Goal: Task Accomplishment & Management: Manage account settings

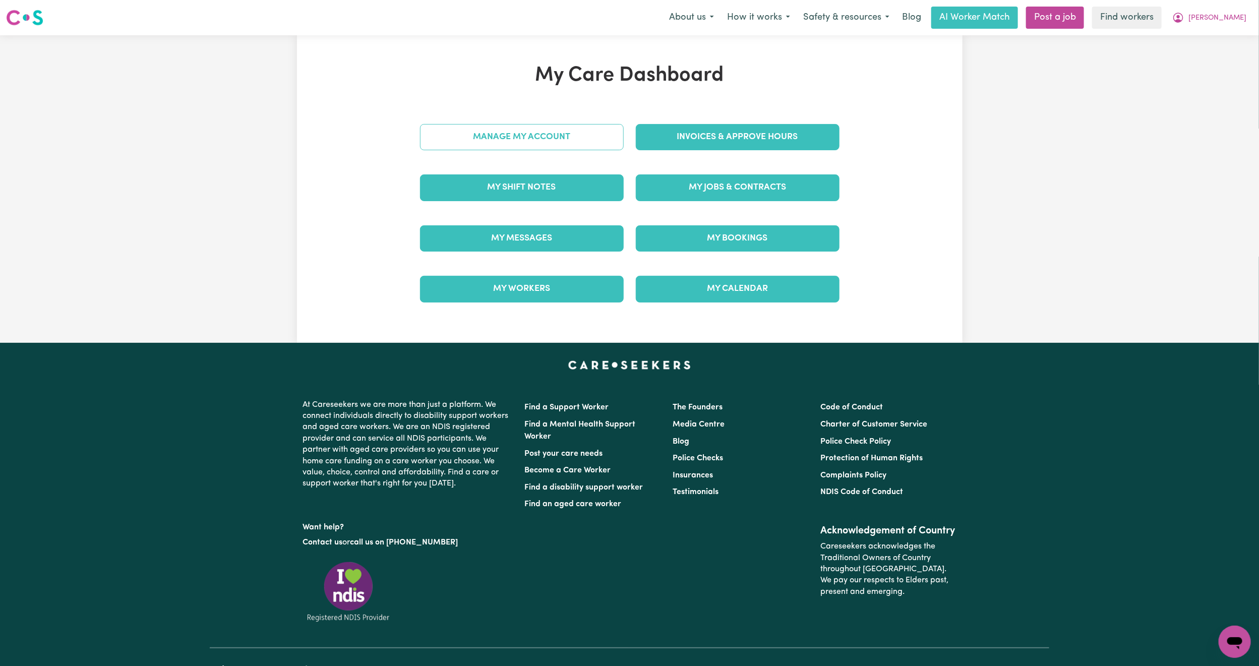
click at [563, 145] on link "Manage My Account" at bounding box center [522, 137] width 204 height 26
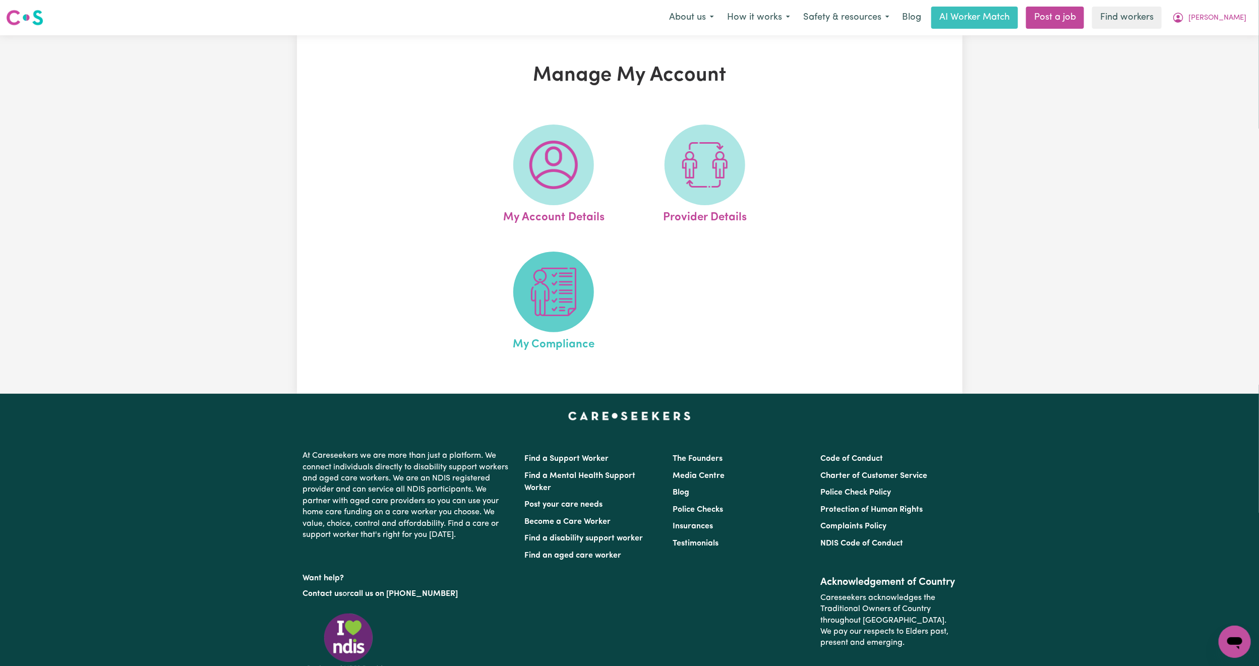
click at [550, 276] on img at bounding box center [553, 292] width 48 height 48
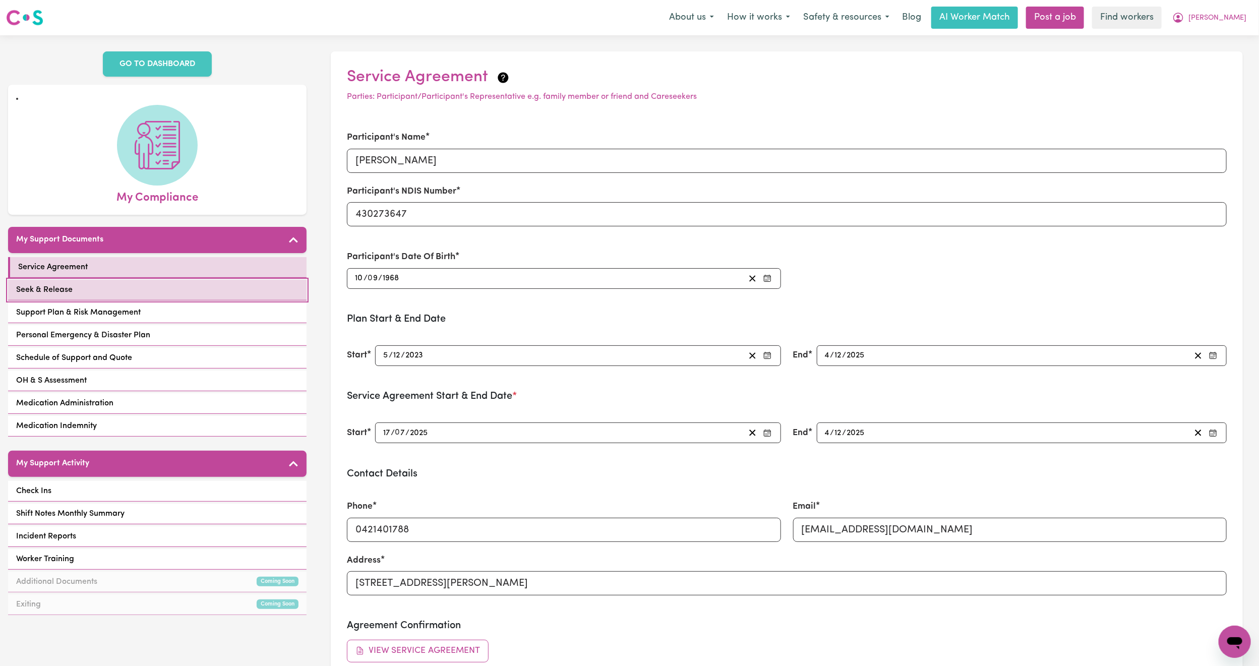
click at [250, 282] on link "Seek & Release" at bounding box center [157, 290] width 298 height 21
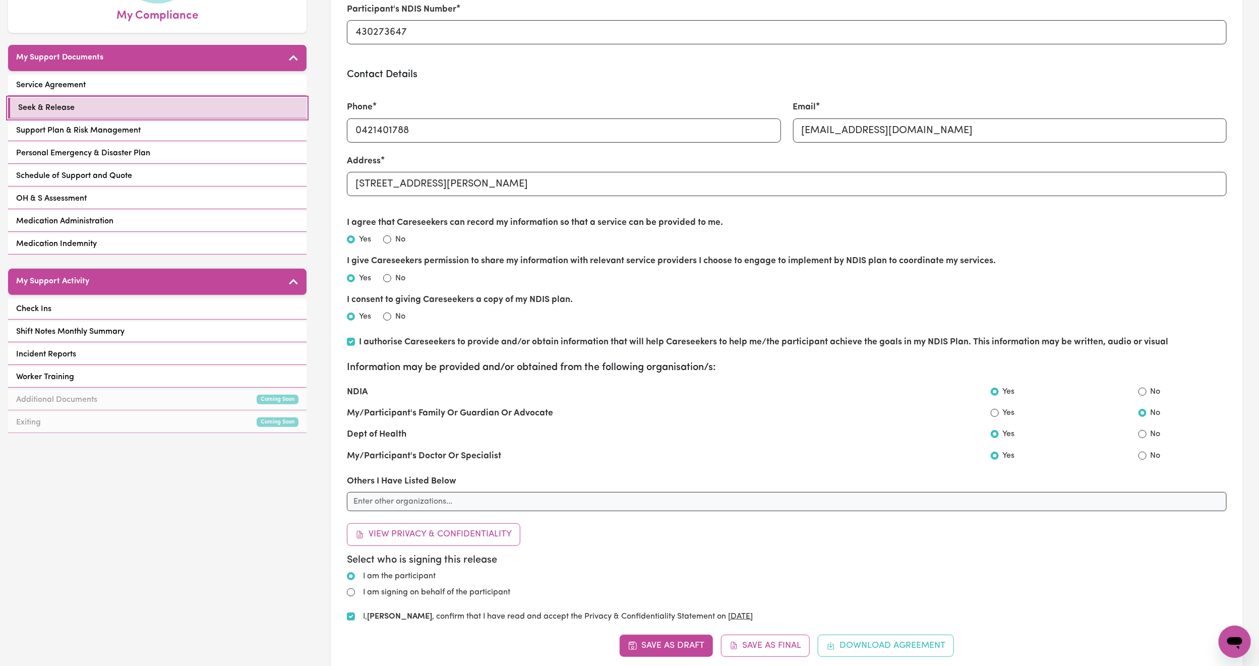
scroll to position [183, 0]
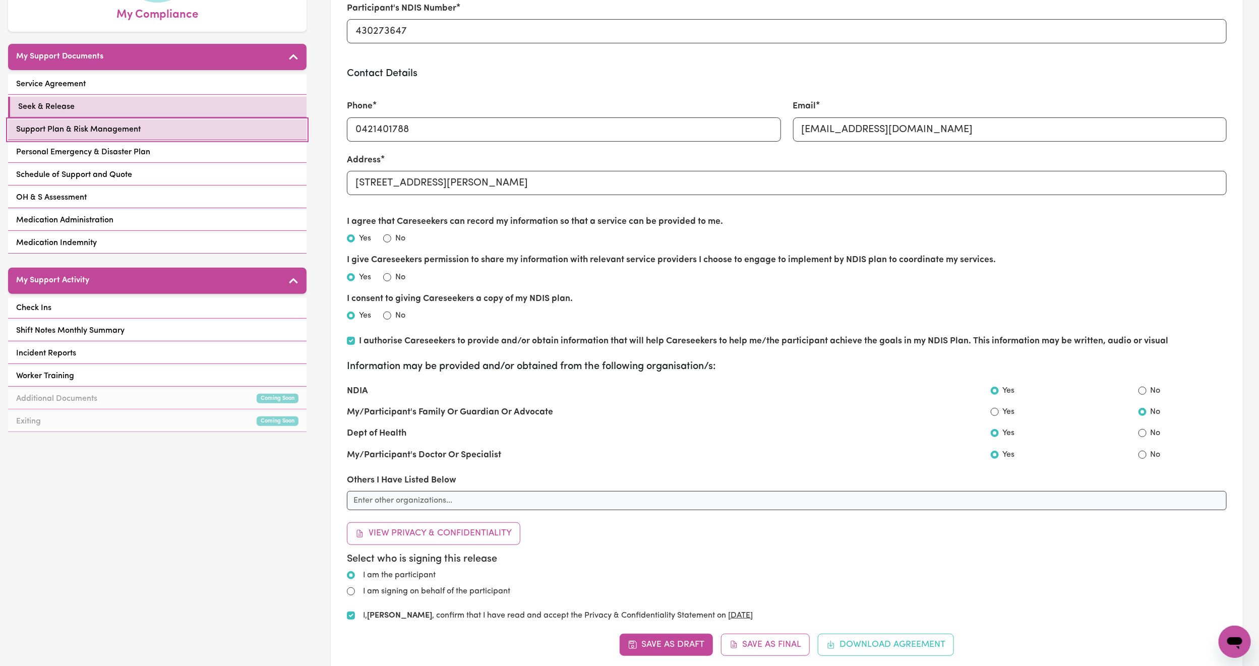
click at [138, 119] on link "Support Plan & Risk Management" at bounding box center [157, 129] width 298 height 21
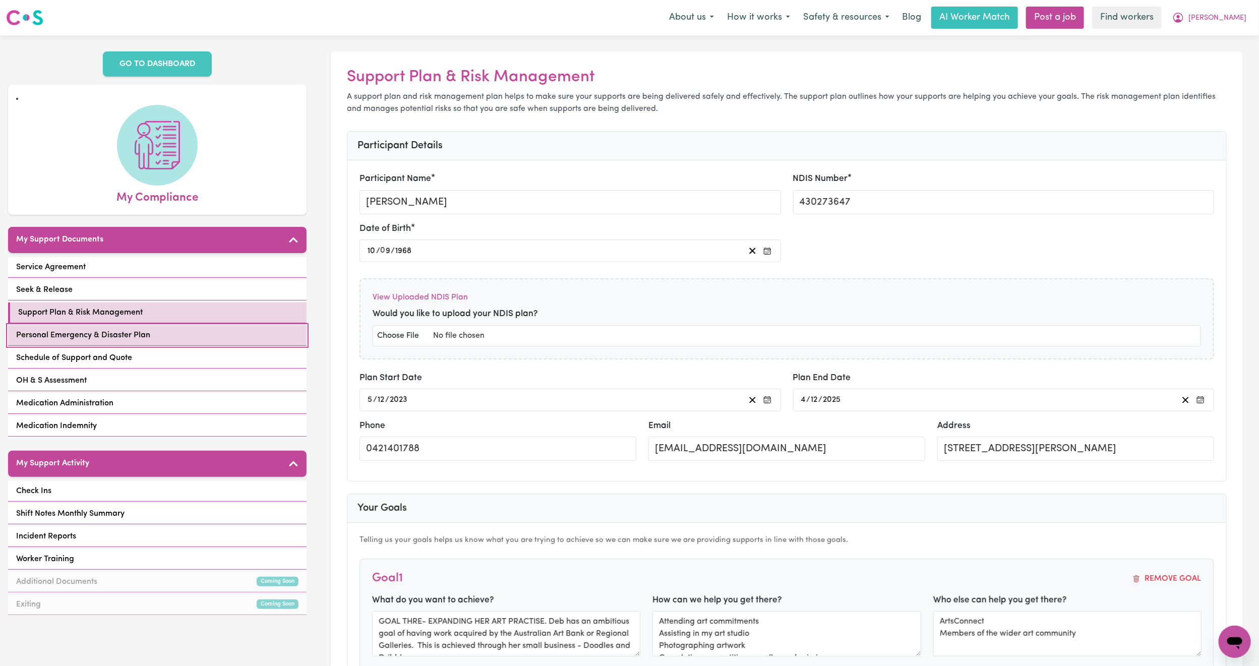
click at [177, 328] on link "Personal Emergency & Disaster Plan" at bounding box center [157, 335] width 298 height 21
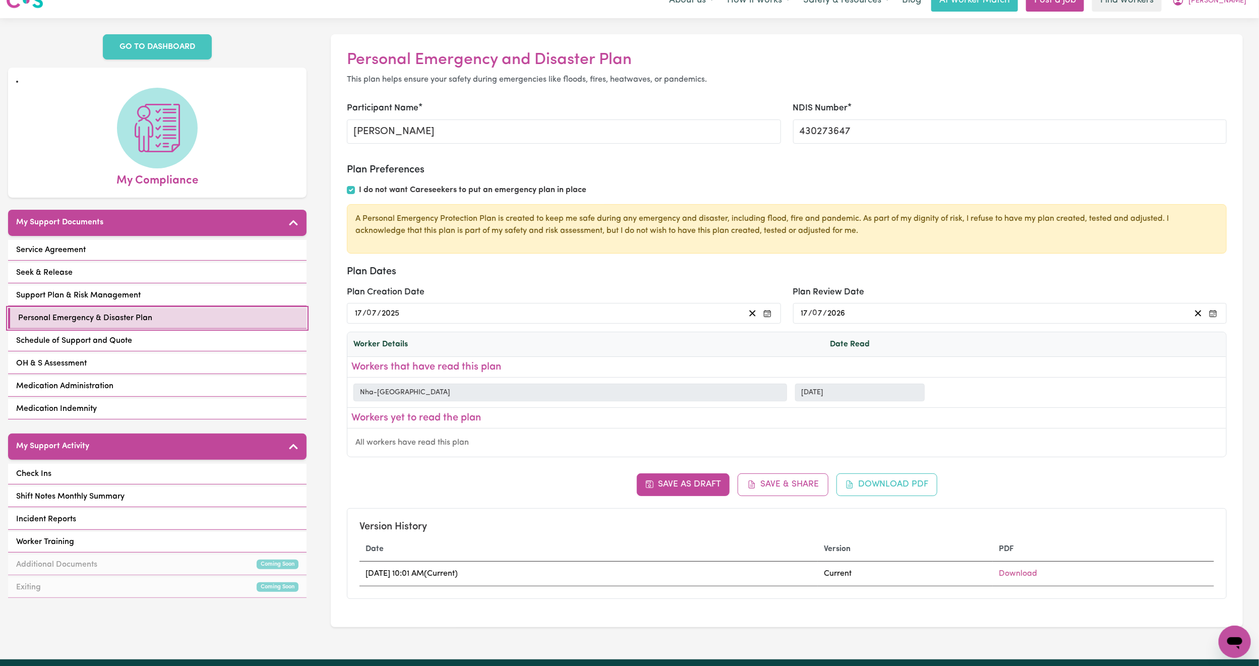
scroll to position [18, 0]
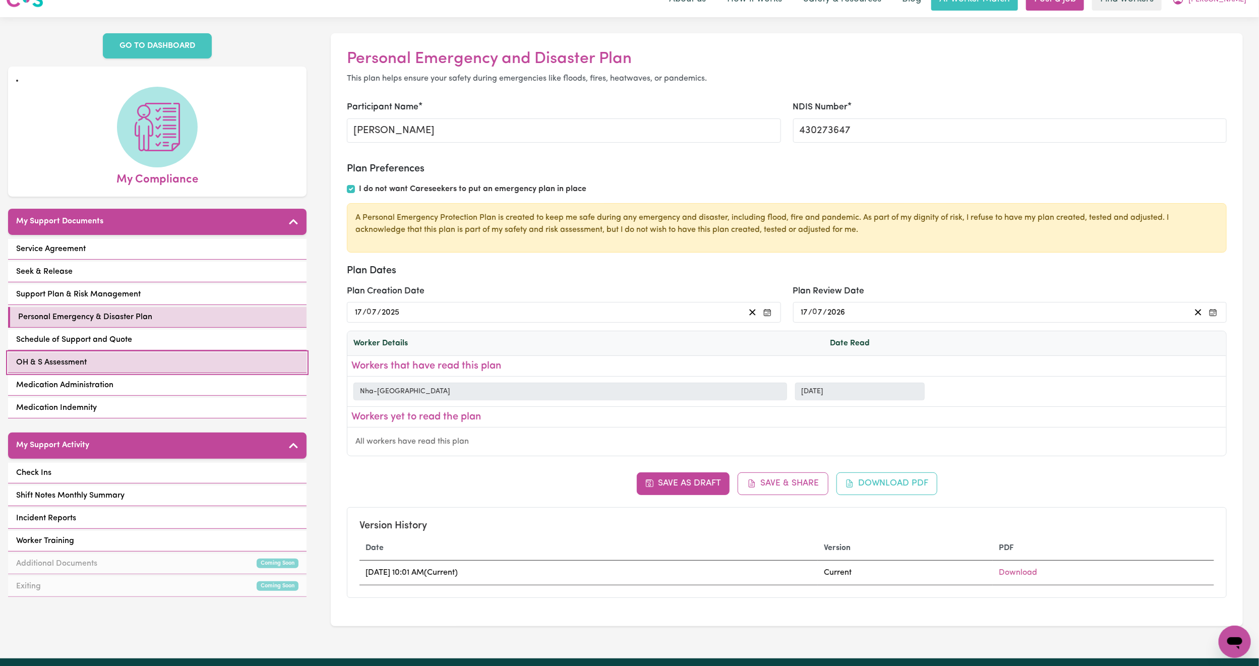
click at [197, 352] on link "OH & S Assessment" at bounding box center [157, 362] width 298 height 21
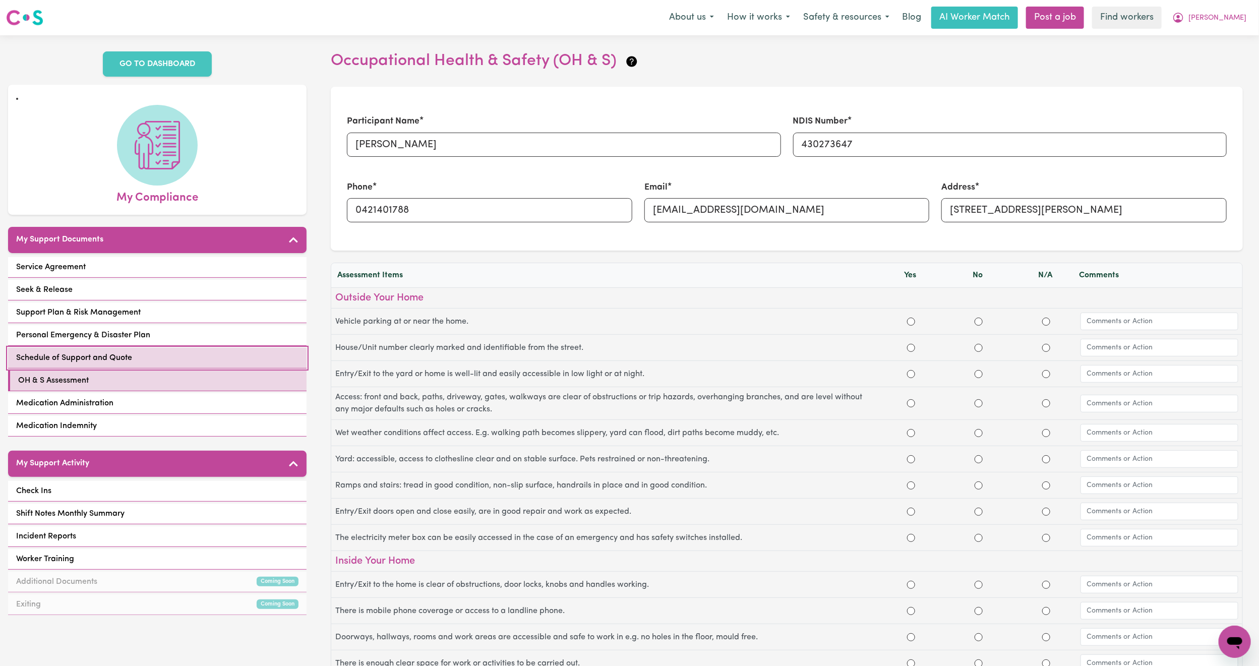
click at [141, 348] on link "Schedule of Support and Quote" at bounding box center [157, 358] width 298 height 21
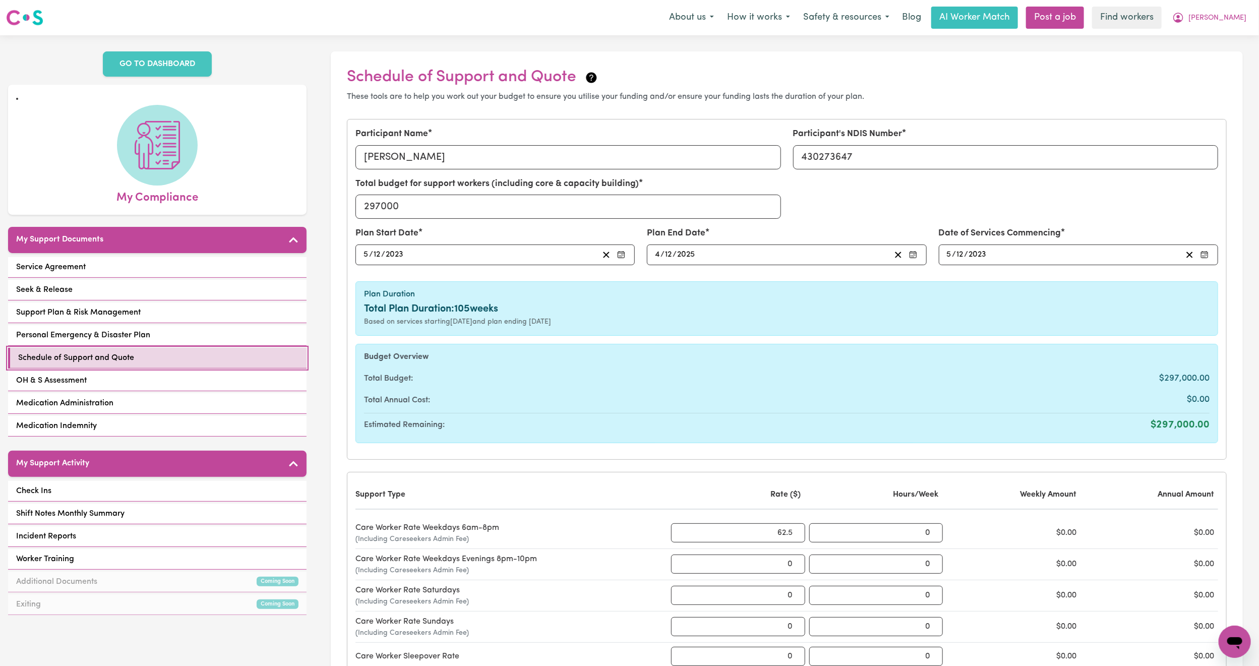
scroll to position [2, 0]
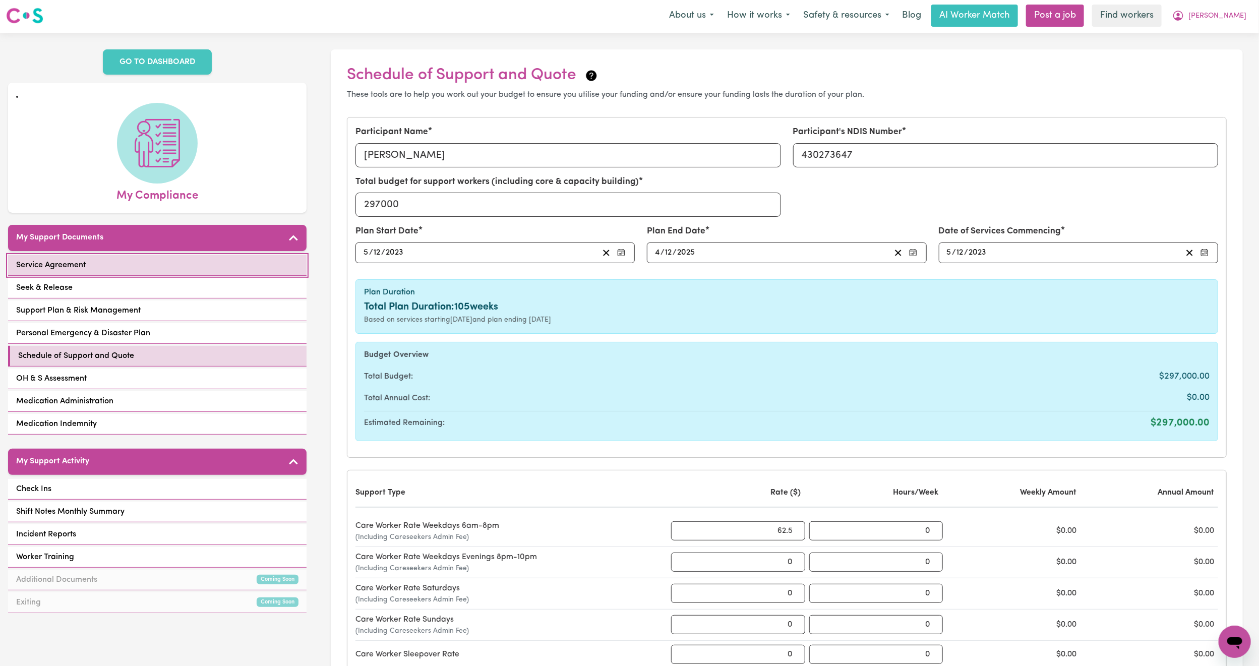
click at [152, 255] on link "Service Agreement" at bounding box center [157, 265] width 298 height 21
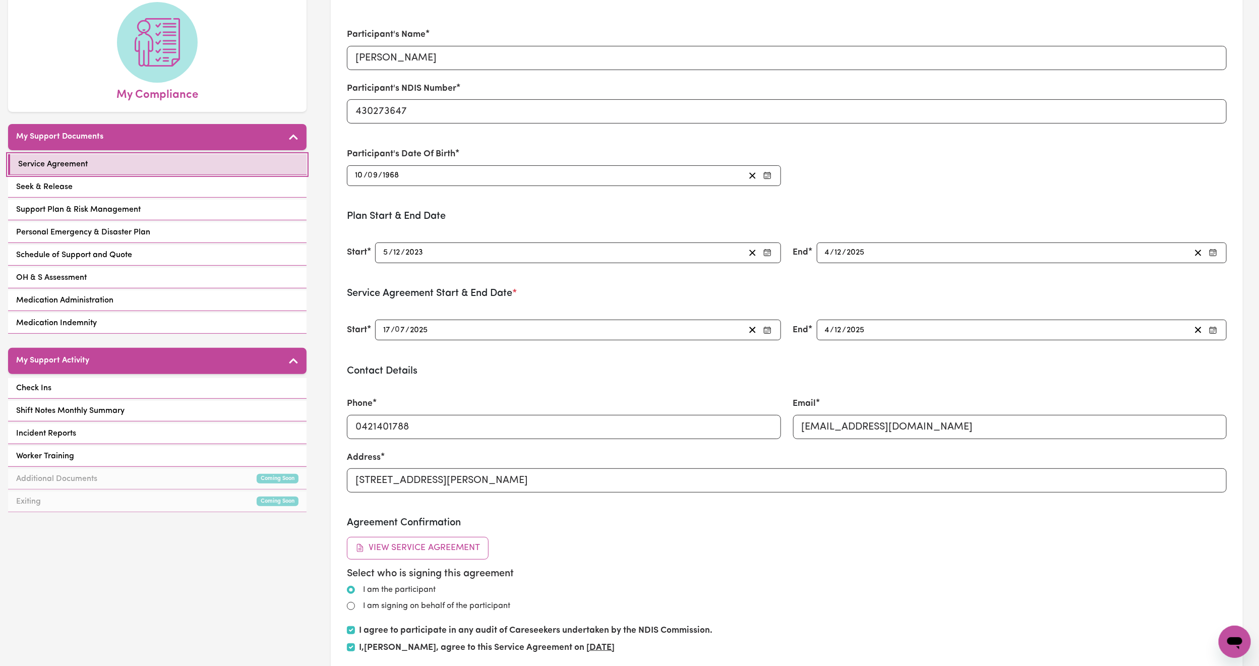
scroll to position [103, 0]
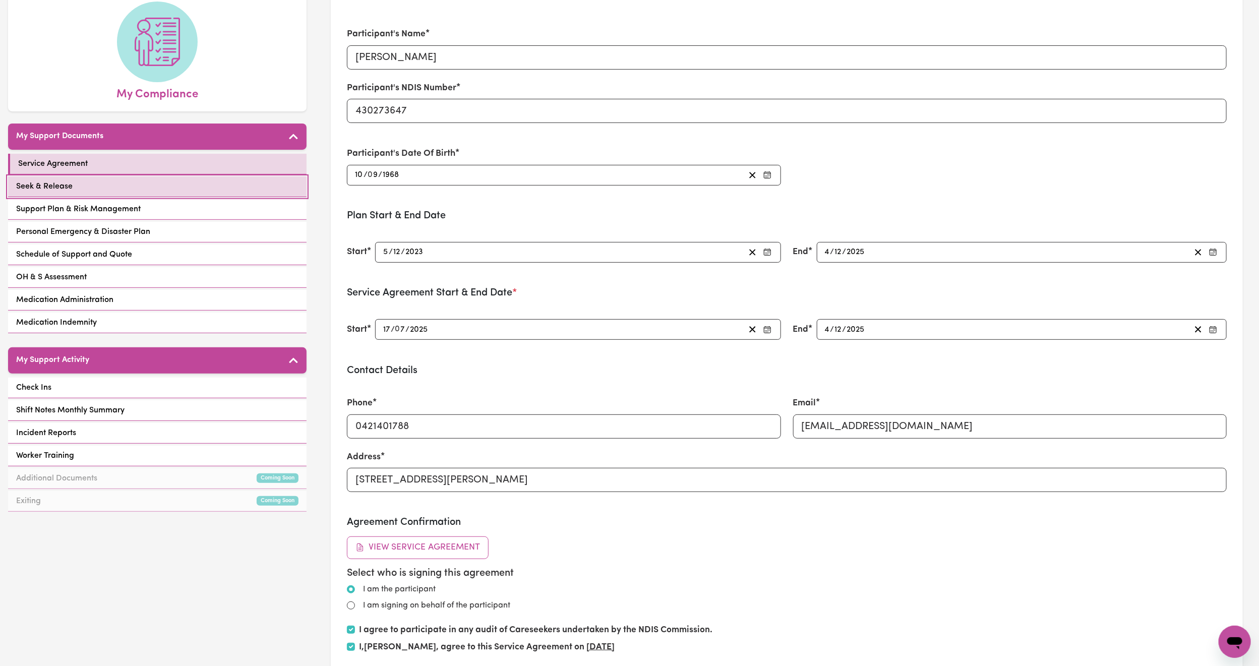
click at [156, 180] on link "Seek & Release" at bounding box center [157, 186] width 298 height 21
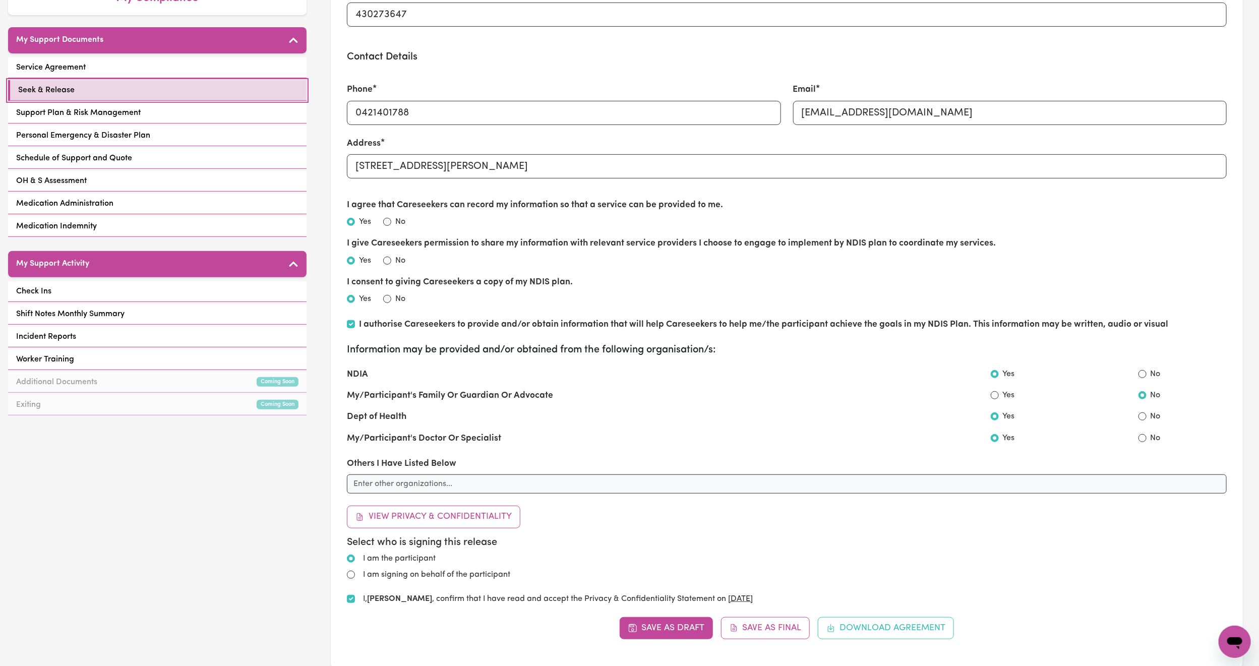
scroll to position [199, 0]
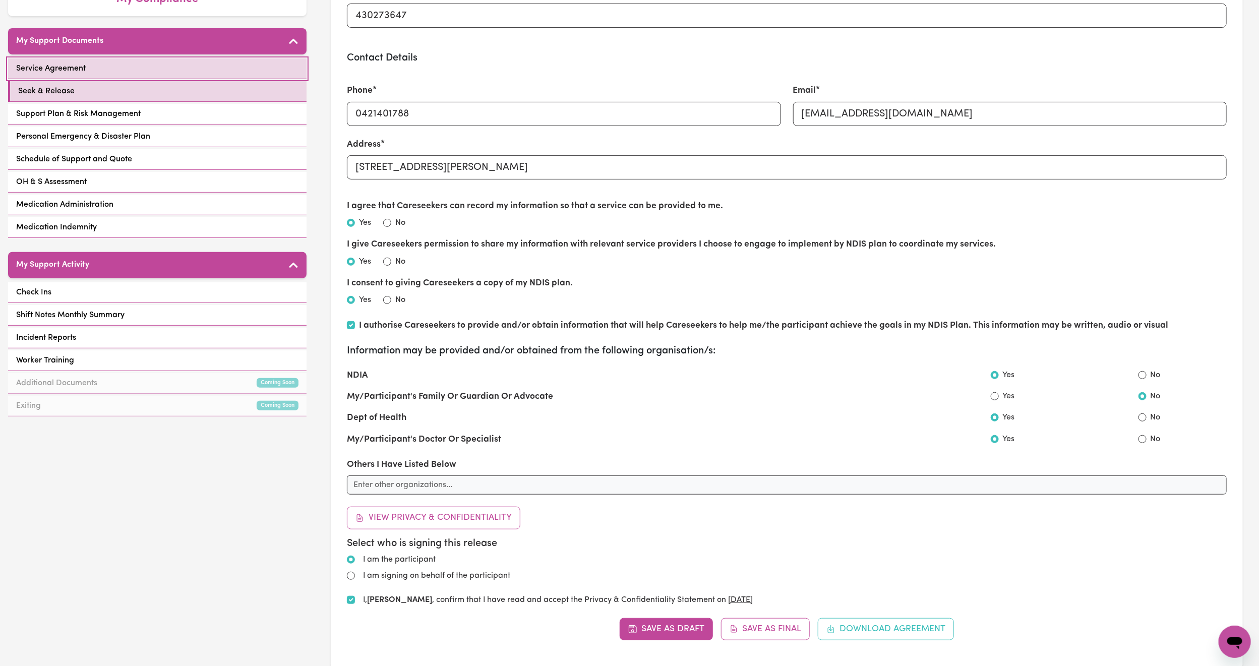
click at [156, 58] on link "Service Agreement" at bounding box center [157, 68] width 298 height 21
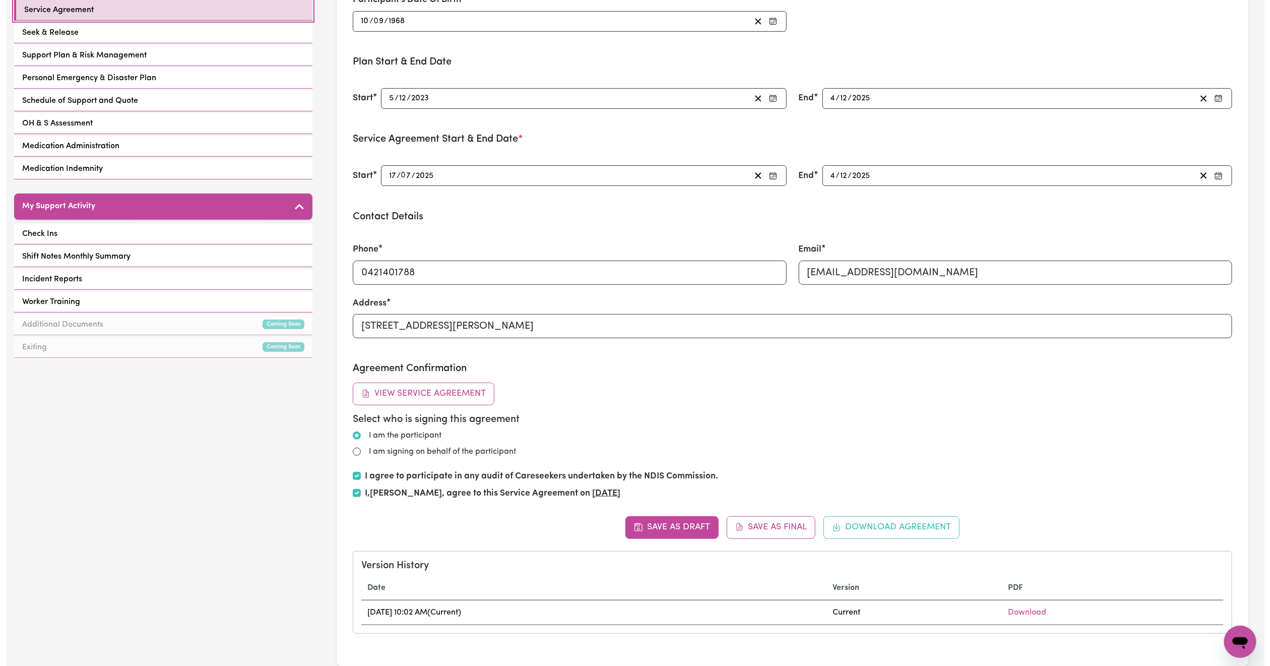
scroll to position [248, 0]
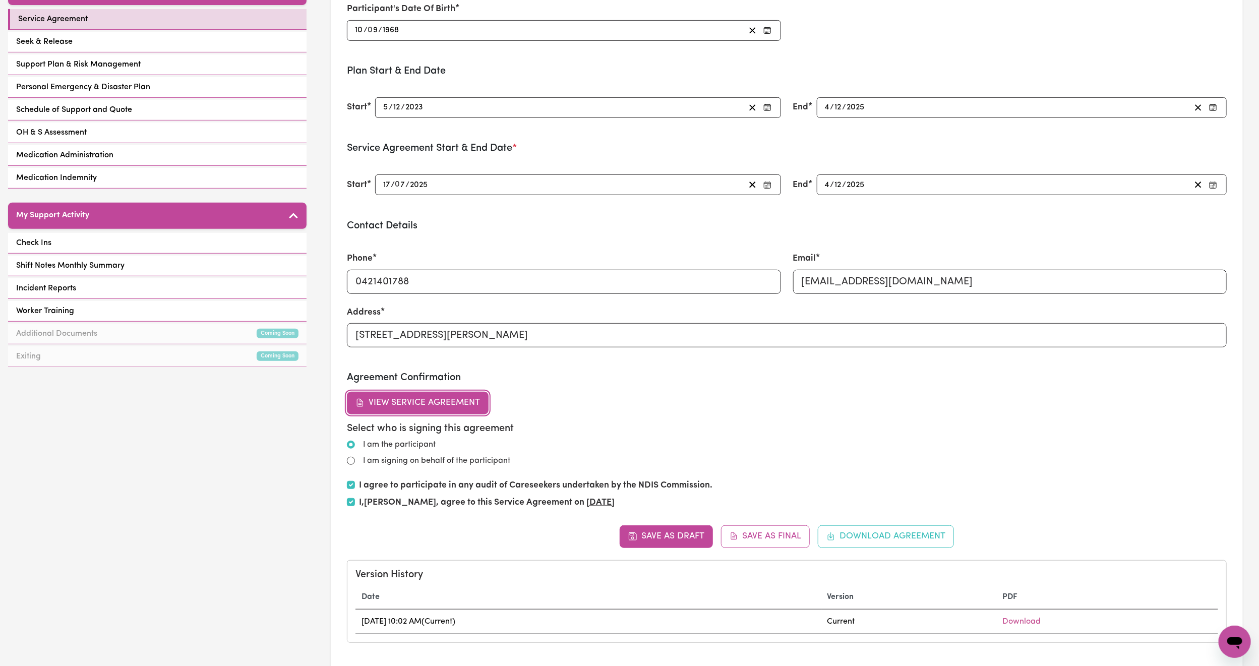
click at [433, 409] on button "View Service Agreement" at bounding box center [418, 403] width 142 height 22
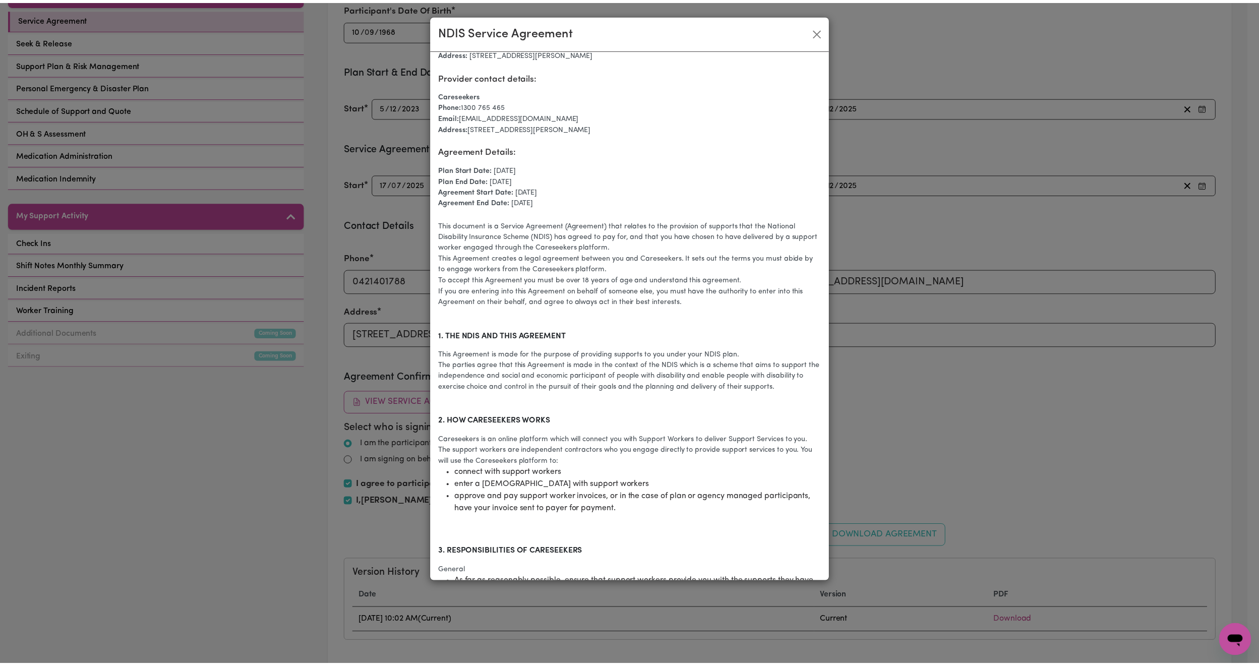
scroll to position [83, 0]
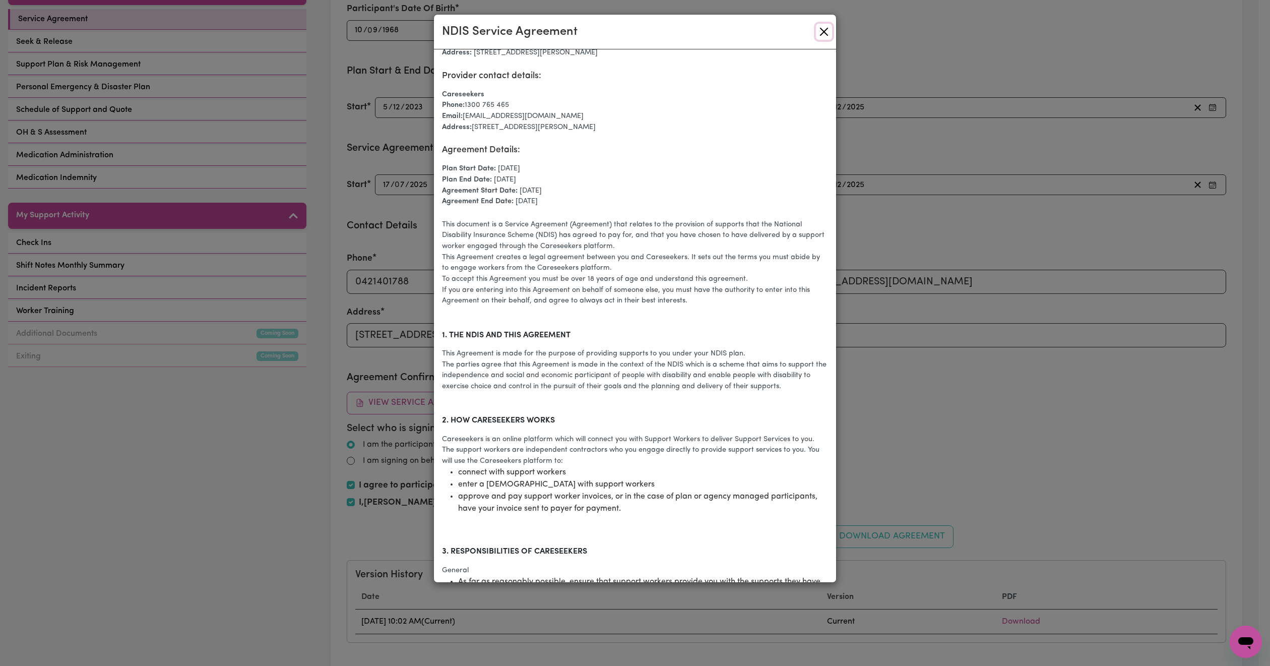
click at [821, 24] on button "Close" at bounding box center [824, 32] width 16 height 16
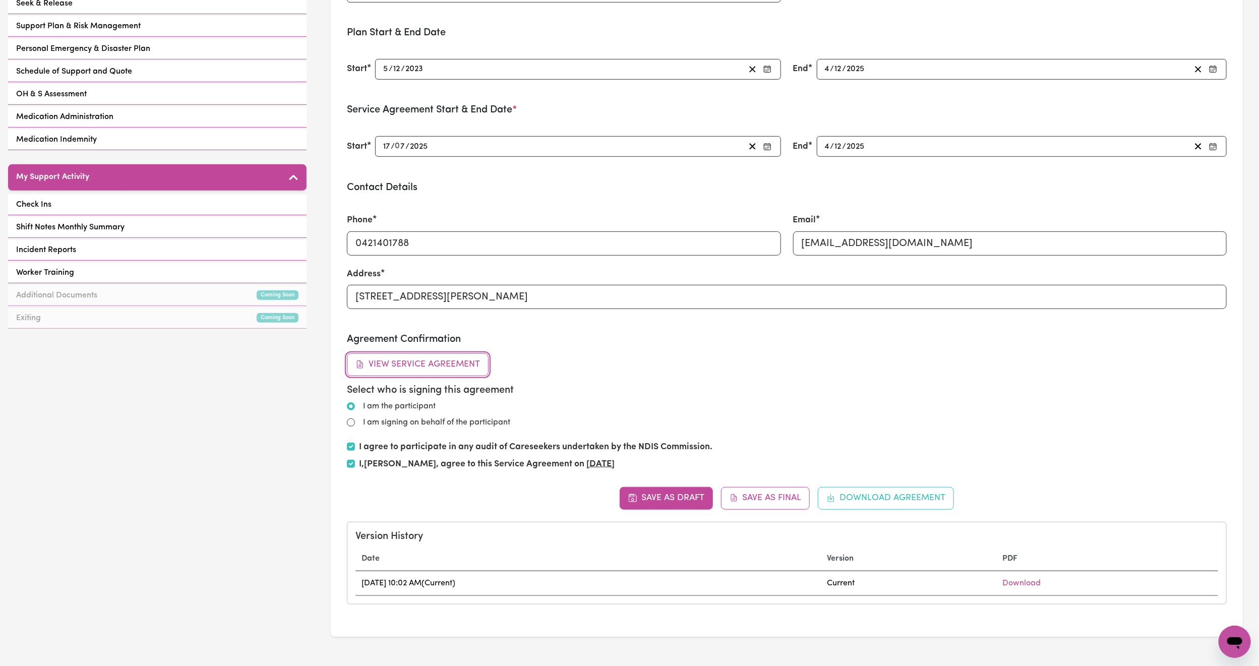
scroll to position [0, 0]
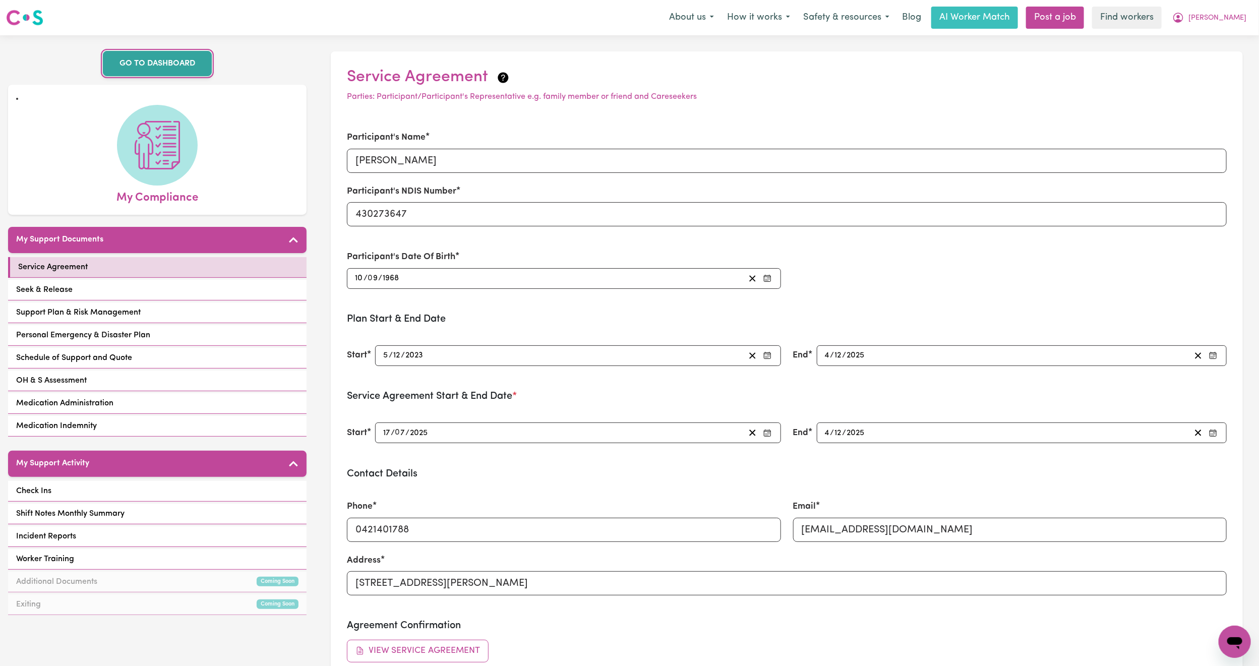
click at [153, 65] on link "GO TO DASHBOARD" at bounding box center [157, 63] width 109 height 25
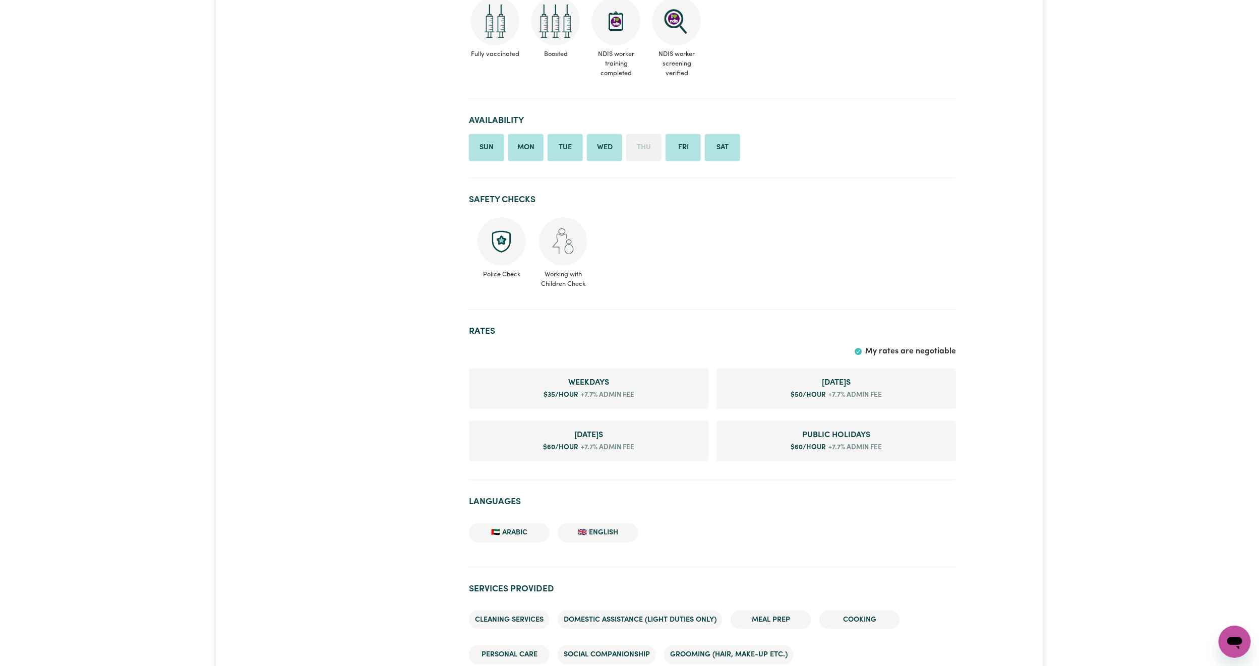
scroll to position [151, 0]
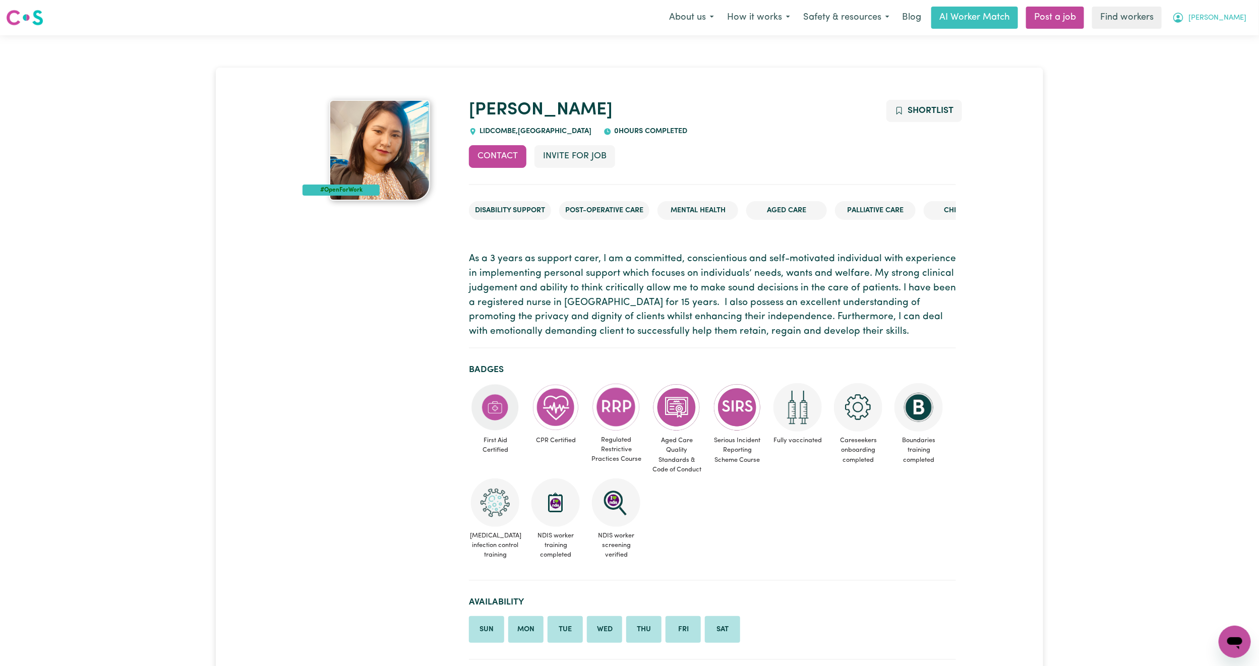
click at [1237, 22] on span "[PERSON_NAME]" at bounding box center [1217, 18] width 58 height 11
click at [1214, 59] on link "Logout" at bounding box center [1213, 57] width 80 height 19
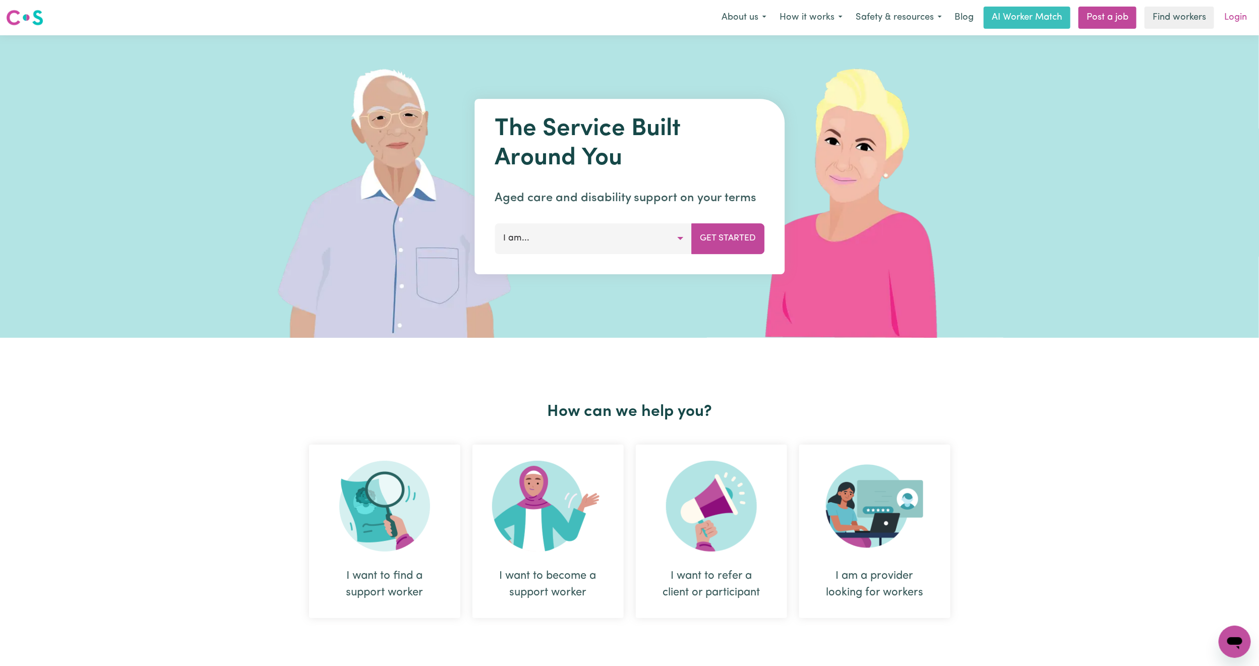
click at [1237, 20] on link "Login" at bounding box center [1235, 18] width 35 height 22
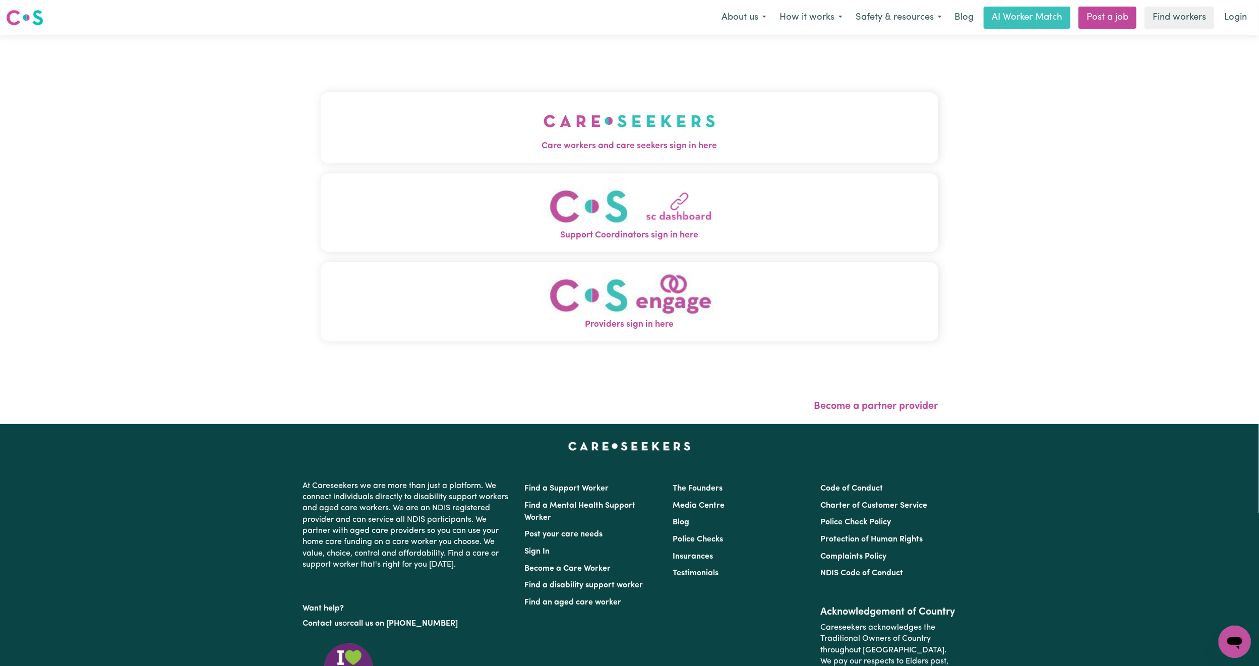
click at [464, 130] on button "Care workers and care seekers sign in here" at bounding box center [630, 127] width 618 height 71
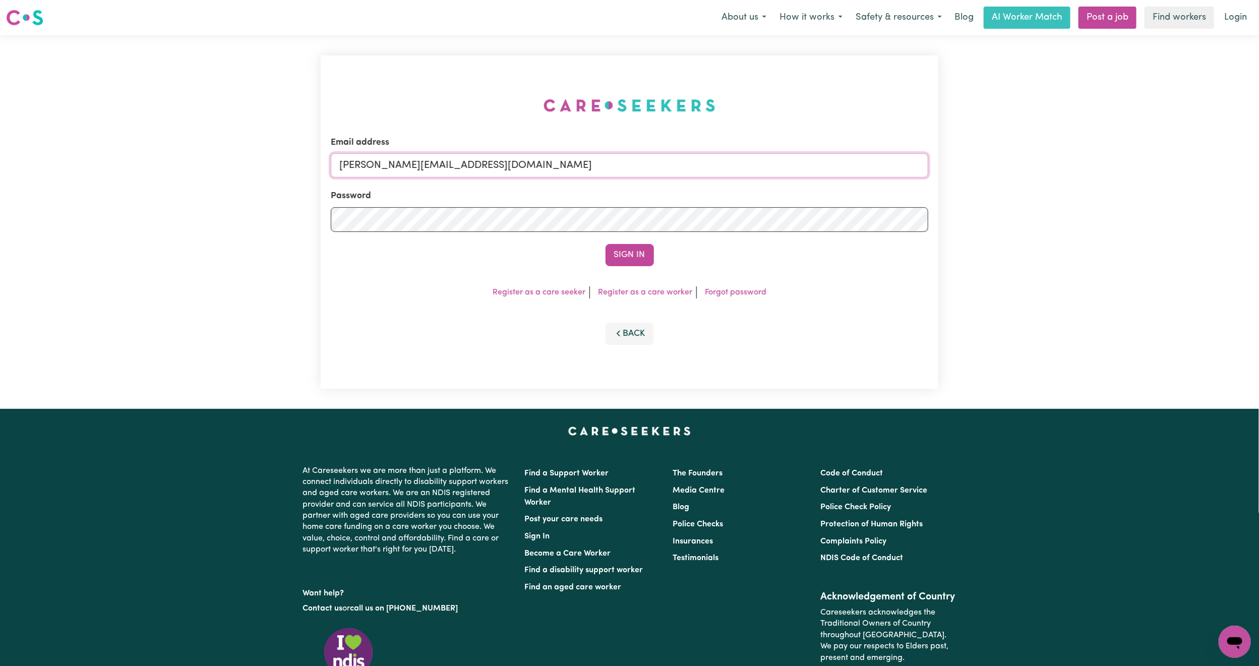
click at [488, 166] on input "mikayla+engage@careseekers.com.au" at bounding box center [629, 165] width 597 height 24
click at [746, 215] on form "Email address superuser~mikayla@careseekers.com.au Password Sign In" at bounding box center [629, 201] width 597 height 130
type input "superuser~pte.geordie@hotmail.com"
click at [638, 259] on button "Sign In" at bounding box center [629, 255] width 48 height 22
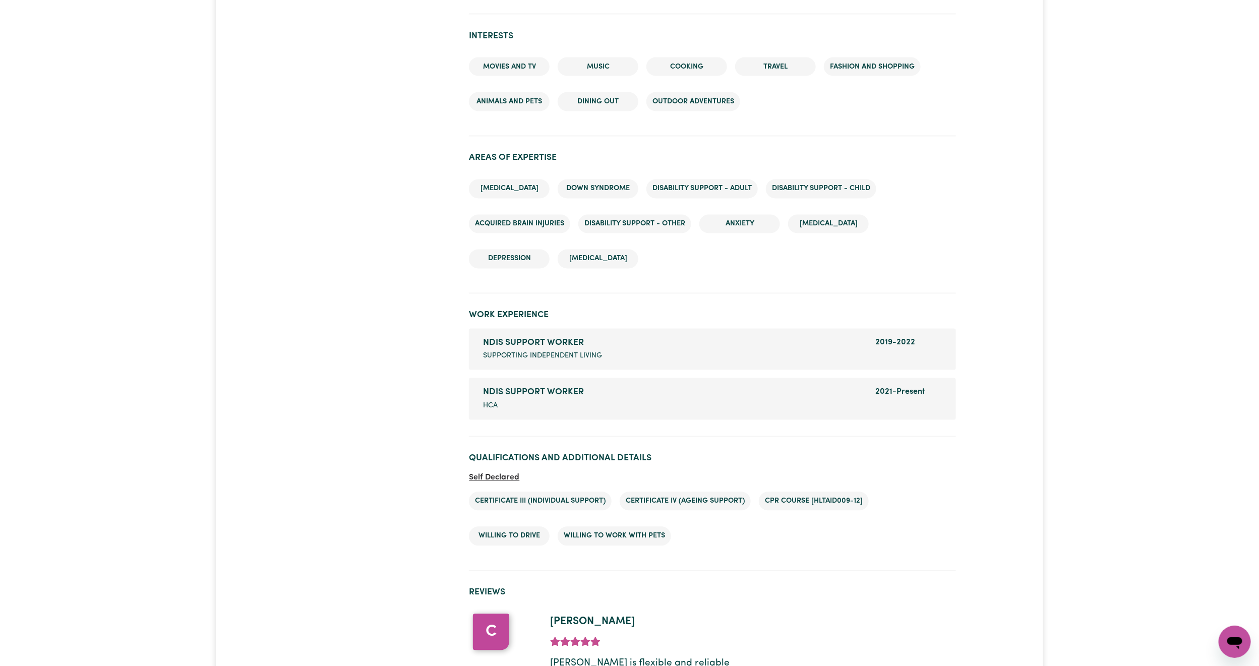
scroll to position [1134, 0]
